Goal: Information Seeking & Learning: Check status

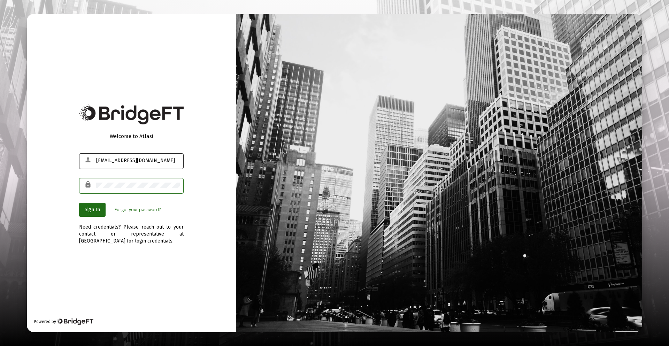
click at [103, 156] on div "[EMAIL_ADDRESS][DOMAIN_NAME]" at bounding box center [138, 160] width 84 height 17
click at [112, 164] on div "[EMAIL_ADDRESS][DOMAIN_NAME]" at bounding box center [138, 160] width 84 height 17
click at [112, 160] on input "[EMAIL_ADDRESS][DOMAIN_NAME]" at bounding box center [138, 161] width 84 height 6
drag, startPoint x: 110, startPoint y: 160, endPoint x: 88, endPoint y: 160, distance: 21.6
click at [88, 160] on div "person [EMAIL_ADDRESS][DOMAIN_NAME]" at bounding box center [131, 160] width 104 height 17
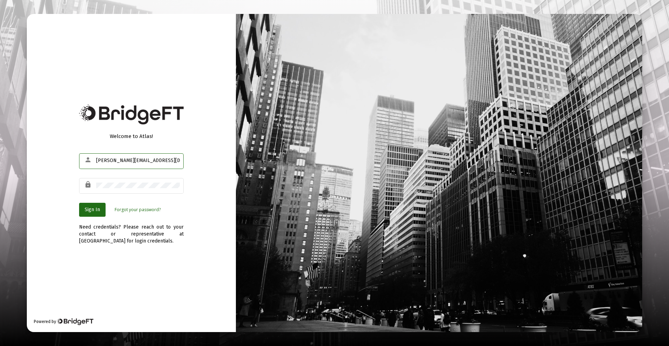
type input "[PERSON_NAME][EMAIL_ADDRESS][DOMAIN_NAME]"
click at [92, 206] on span "Sign In" at bounding box center [92, 209] width 15 height 6
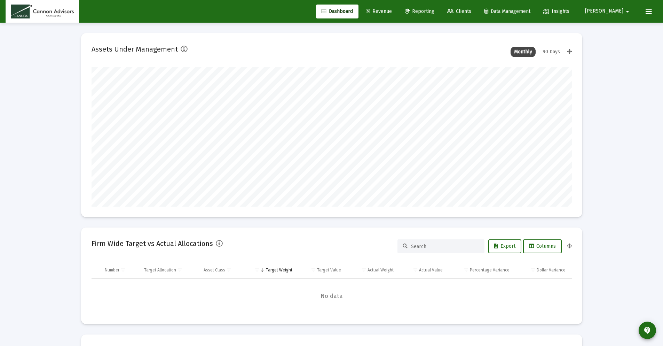
scroll to position [139, 259]
type input "[DATE]"
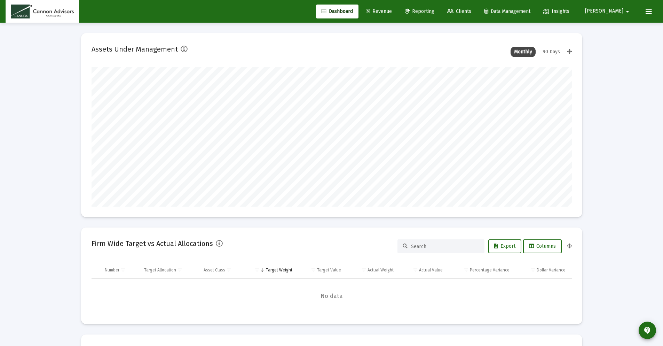
click at [435, 9] on span "Reporting" at bounding box center [420, 11] width 30 height 6
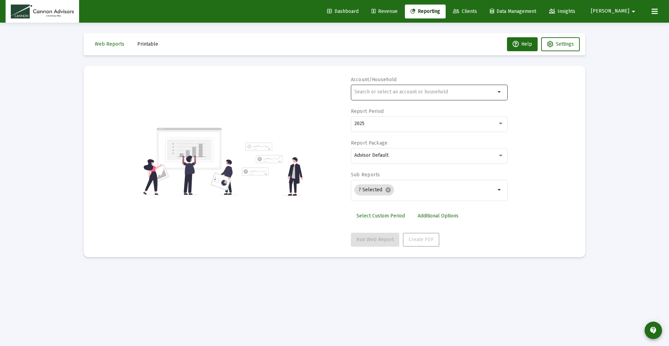
click at [501, 93] on mat-icon "arrow_drop_down" at bounding box center [499, 92] width 8 height 8
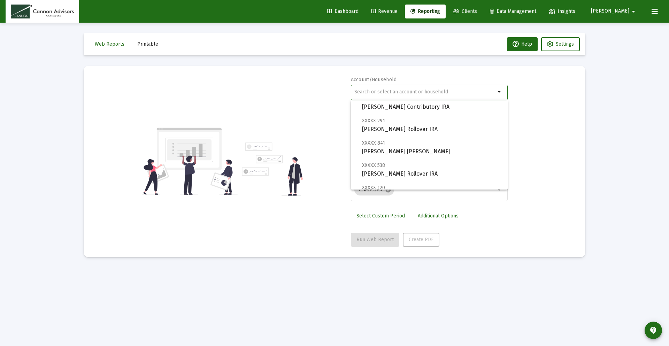
scroll to position [135, 0]
click at [534, 106] on div "Account/Household arrow_drop_down Report Period 2025 Report Package Advisor Def…" at bounding box center [334, 161] width 481 height 170
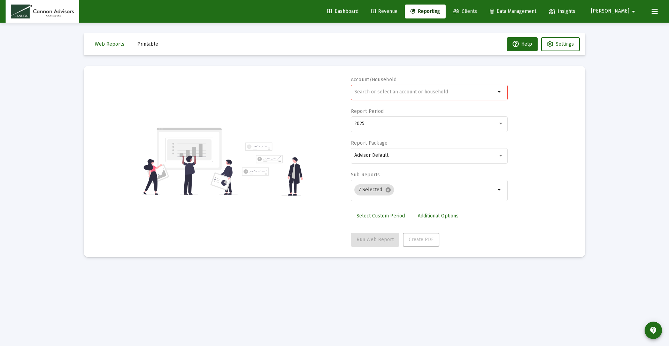
click at [395, 96] on div at bounding box center [424, 91] width 141 height 17
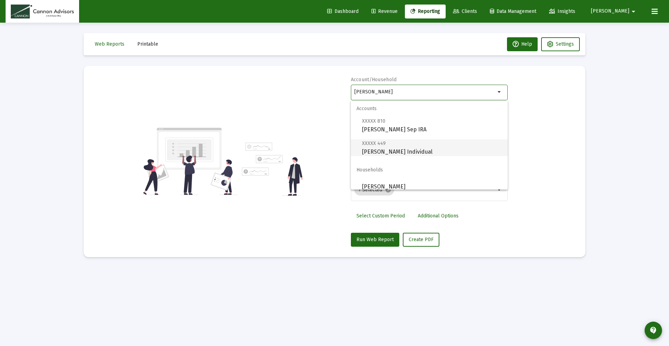
scroll to position [6, 0]
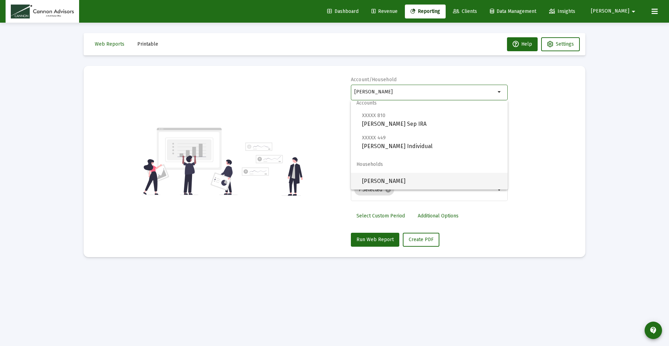
click at [422, 177] on span "[PERSON_NAME]" at bounding box center [432, 181] width 140 height 17
type input "[PERSON_NAME]"
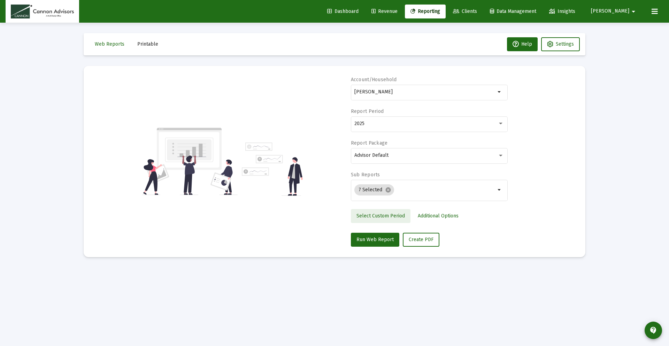
click at [394, 215] on span "Select Custom Period" at bounding box center [380, 216] width 48 height 6
click at [421, 127] on button "Open calendar" at bounding box center [422, 123] width 10 height 10
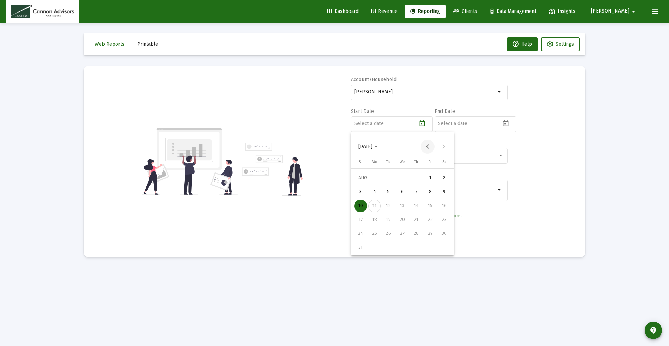
click at [426, 146] on button "Previous month" at bounding box center [427, 147] width 14 height 14
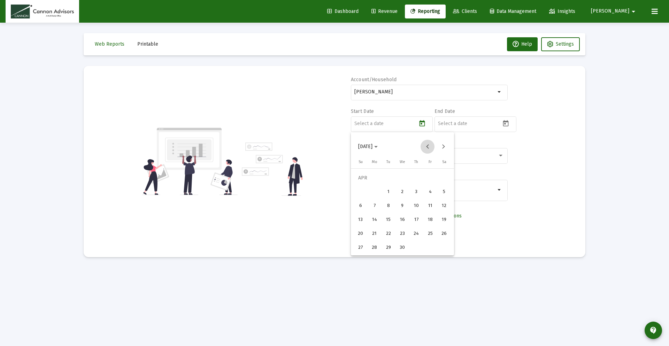
click at [426, 146] on button "Previous month" at bounding box center [427, 147] width 14 height 14
drag, startPoint x: 389, startPoint y: 247, endPoint x: 395, endPoint y: 243, distance: 6.3
click at [390, 247] on div "31" at bounding box center [388, 247] width 13 height 13
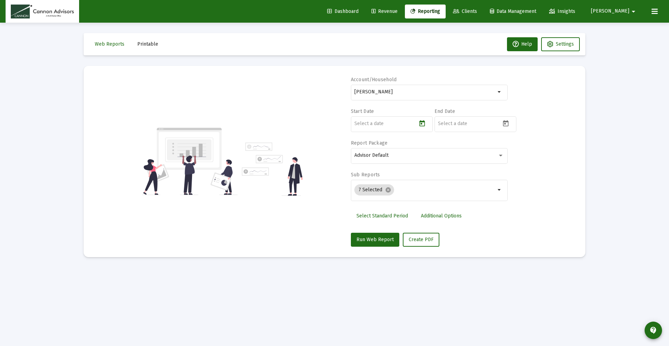
type input "[DATE]"
click at [506, 126] on icon "Open calendar" at bounding box center [506, 123] width 6 height 6
click at [444, 204] on div "10" at bounding box center [444, 206] width 13 height 13
type input "[DATE]"
click at [501, 194] on div "7 Selected cancel arrow_drop_down" at bounding box center [429, 189] width 157 height 23
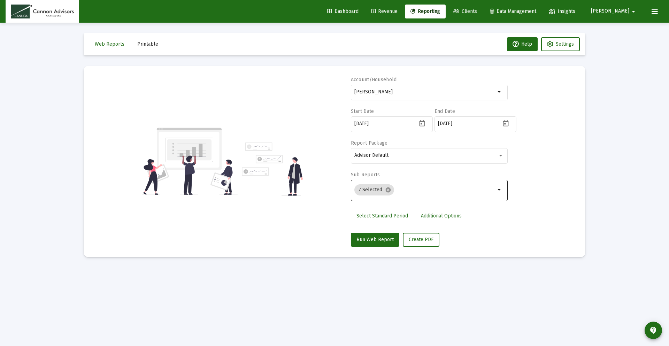
click at [499, 191] on mat-icon "arrow_drop_down" at bounding box center [499, 190] width 8 height 8
click at [458, 194] on div "7 Selected cancel" at bounding box center [425, 190] width 144 height 14
click at [435, 189] on input "Selection" at bounding box center [446, 190] width 99 height 6
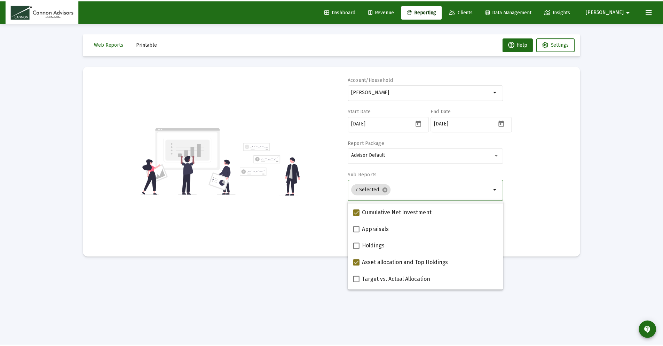
scroll to position [124, 0]
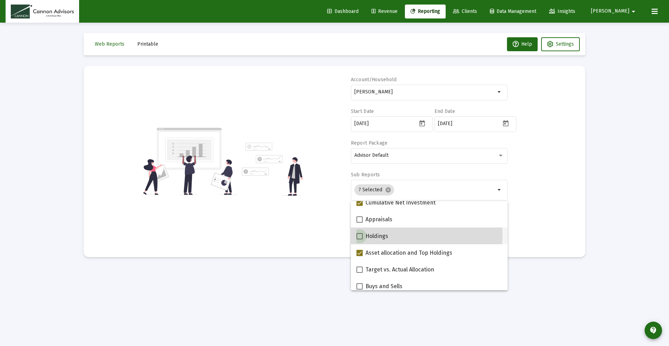
click at [357, 235] on span at bounding box center [359, 236] width 6 height 6
click at [359, 239] on input "Holdings" at bounding box center [359, 239] width 0 height 0
checkbox input "true"
click at [554, 200] on div "Account/[PERSON_NAME] Household arrow_drop_down Start Date [DATE] End Date [DAT…" at bounding box center [334, 161] width 481 height 170
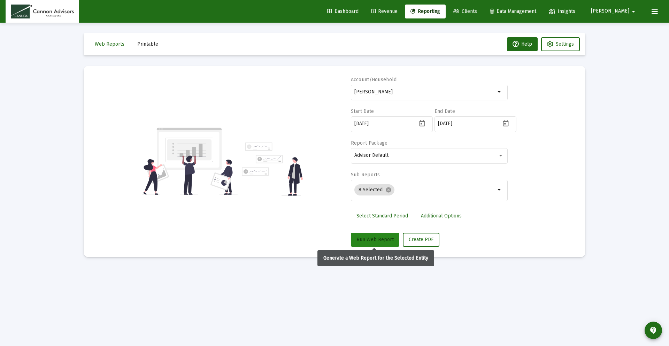
click at [373, 238] on span "Run Web Report" at bounding box center [374, 239] width 37 height 6
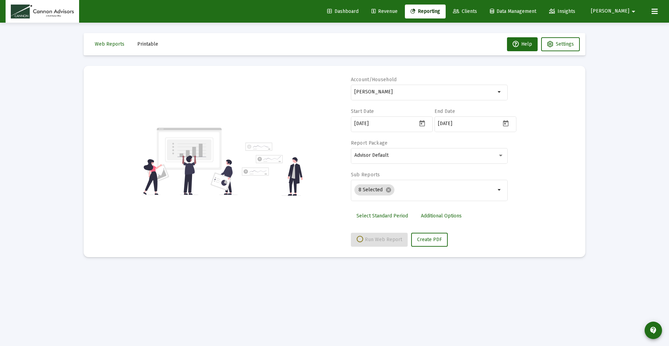
select select "View all"
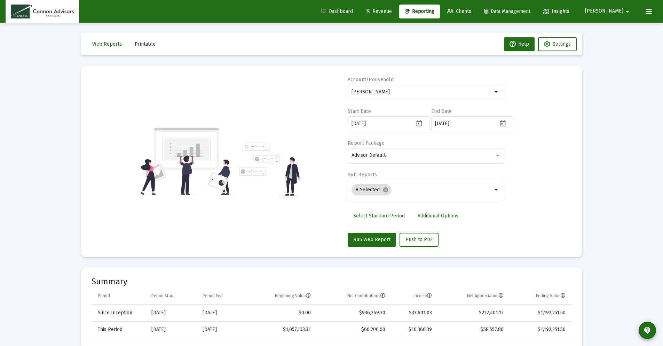
click at [647, 9] on icon at bounding box center [649, 11] width 6 height 8
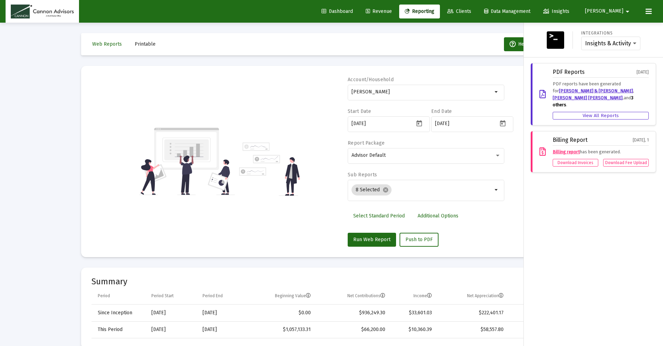
click at [647, 9] on icon at bounding box center [649, 11] width 6 height 8
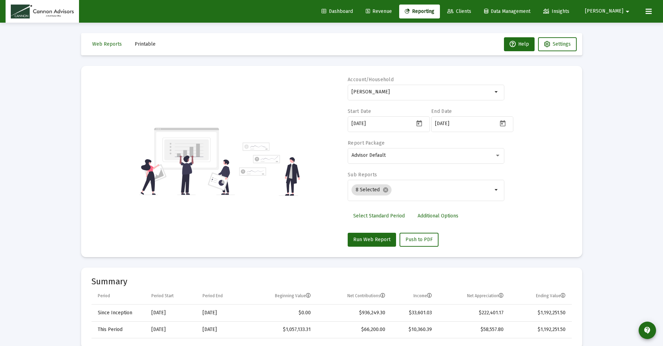
click at [581, 187] on mat-card "Account/[PERSON_NAME] Household arrow_drop_down Start Date [DATE] End Date [DAT…" at bounding box center [331, 161] width 501 height 191
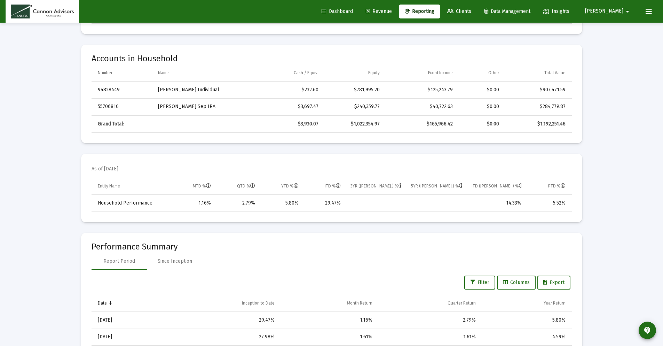
scroll to position [317, 0]
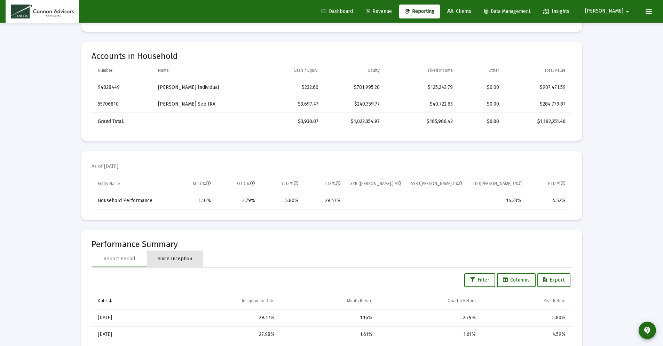
click at [161, 262] on div "Since Inception" at bounding box center [175, 258] width 56 height 17
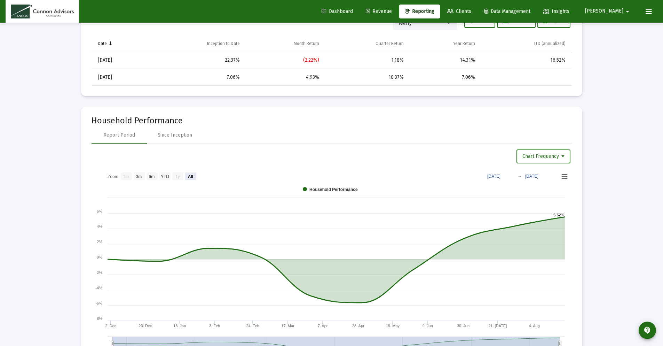
scroll to position [603, 0]
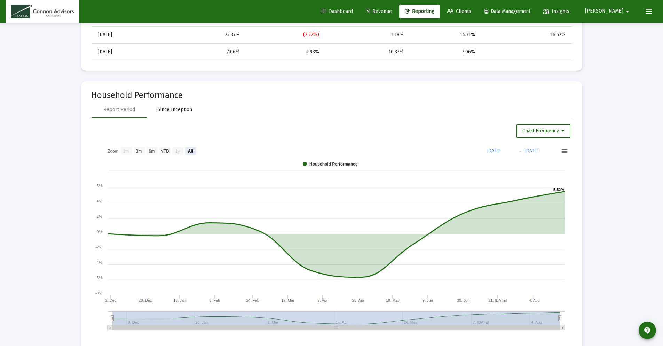
click at [180, 110] on div "Since Inception" at bounding box center [175, 109] width 34 height 7
select select "View all"
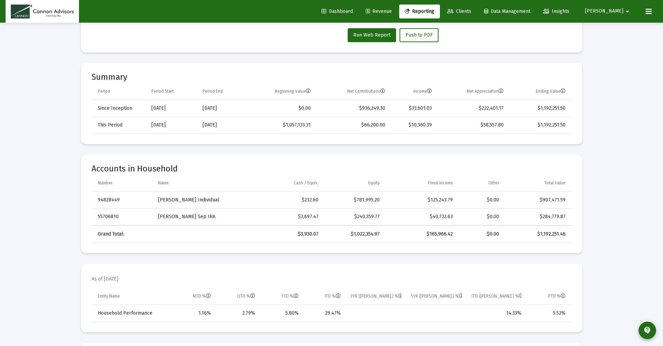
scroll to position [177, 0]
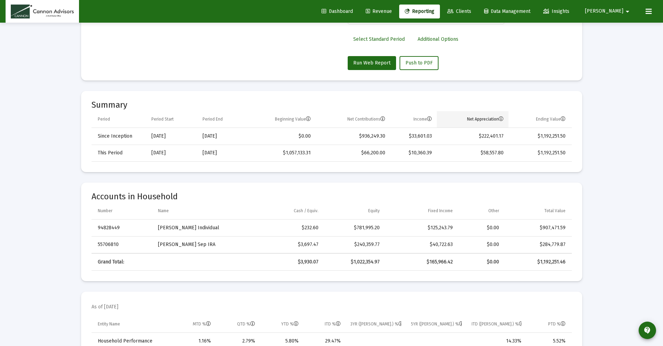
click at [503, 118] on icon "Column Net Appreciation" at bounding box center [501, 119] width 5 height 5
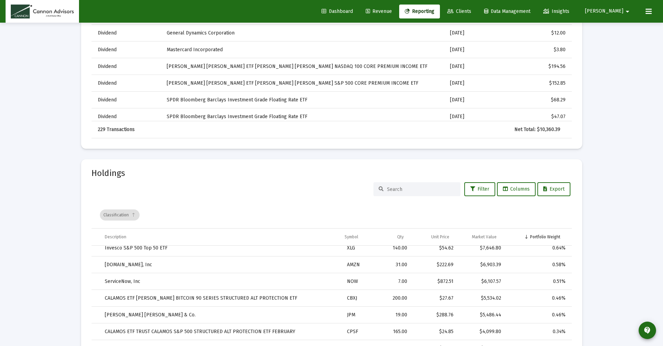
scroll to position [1341, 0]
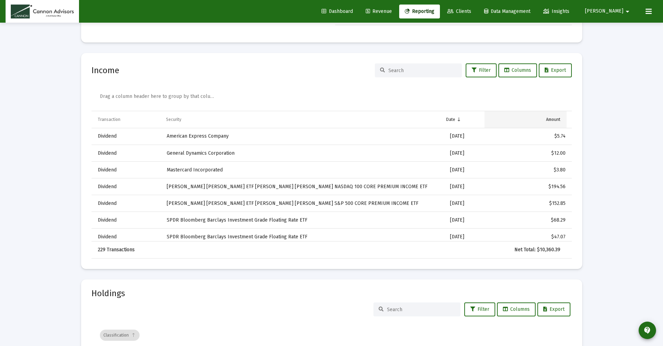
click at [552, 119] on div "Amount" at bounding box center [553, 120] width 14 height 6
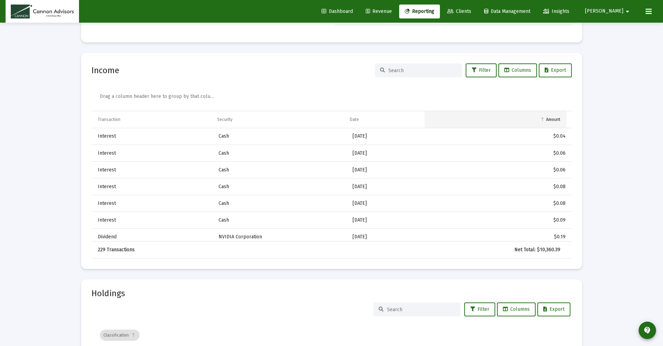
click at [554, 117] on div "Amount" at bounding box center [553, 120] width 14 height 6
